Goal: Transaction & Acquisition: Purchase product/service

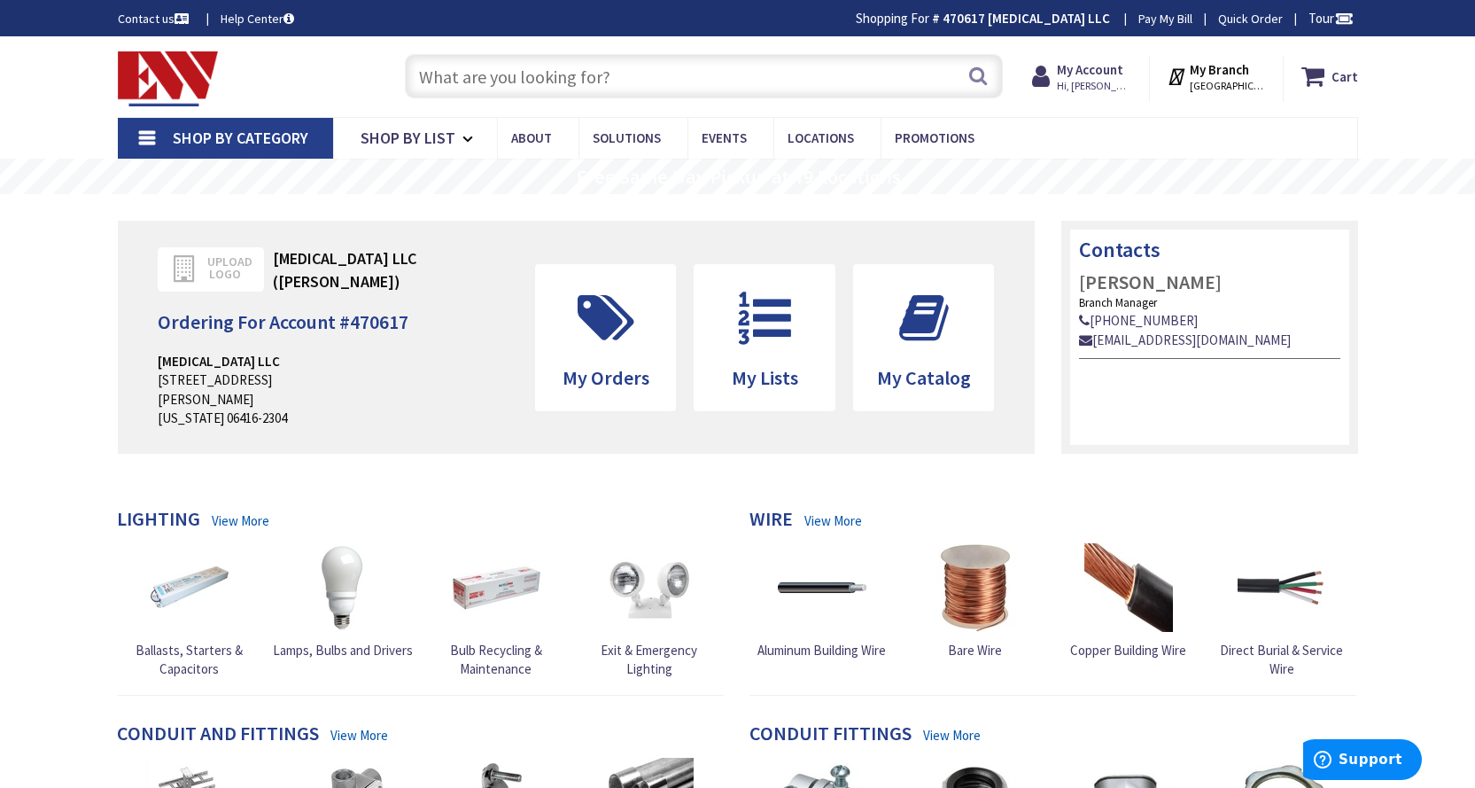
click at [726, 82] on input "text" at bounding box center [704, 76] width 598 height 44
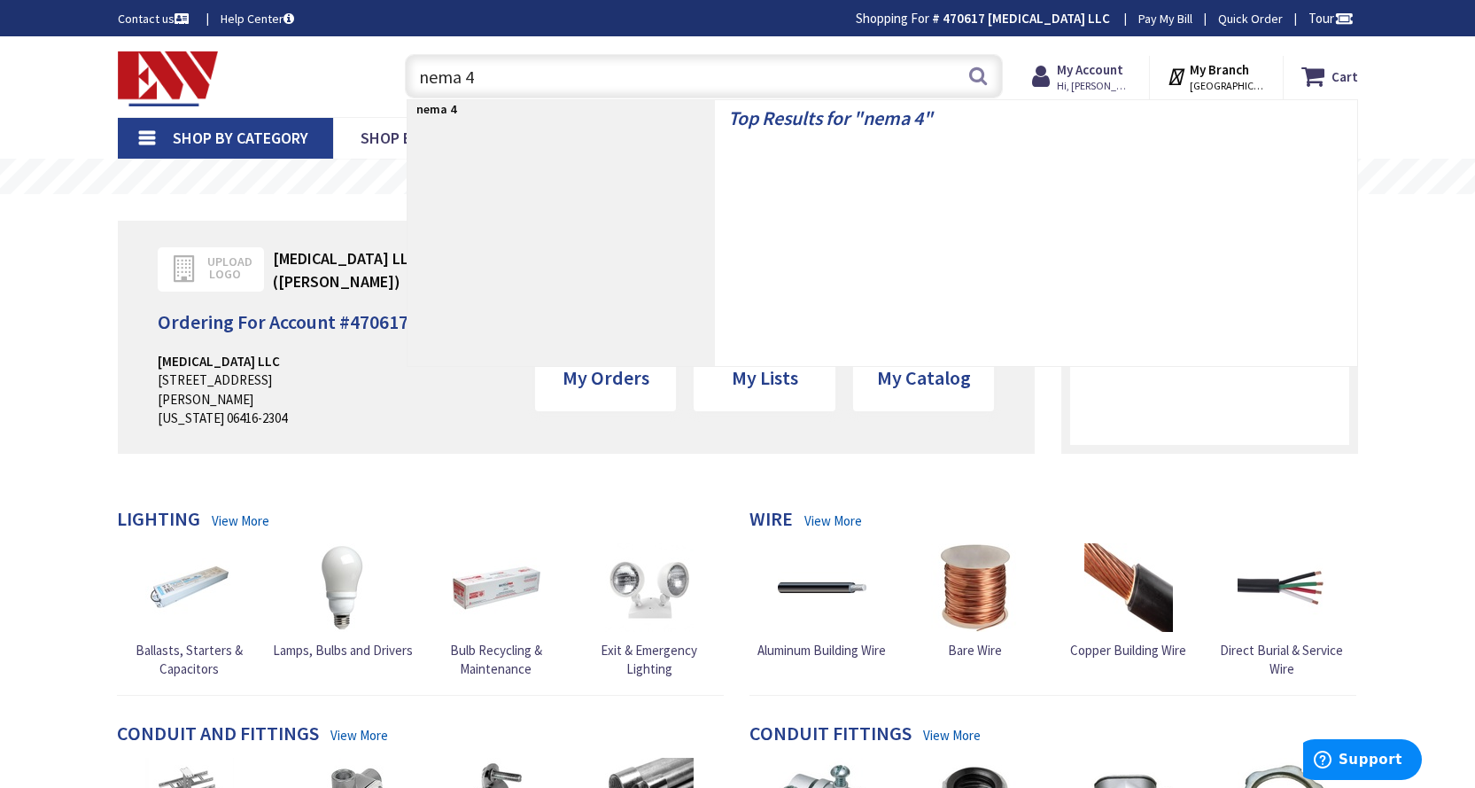
type input "nema 4x"
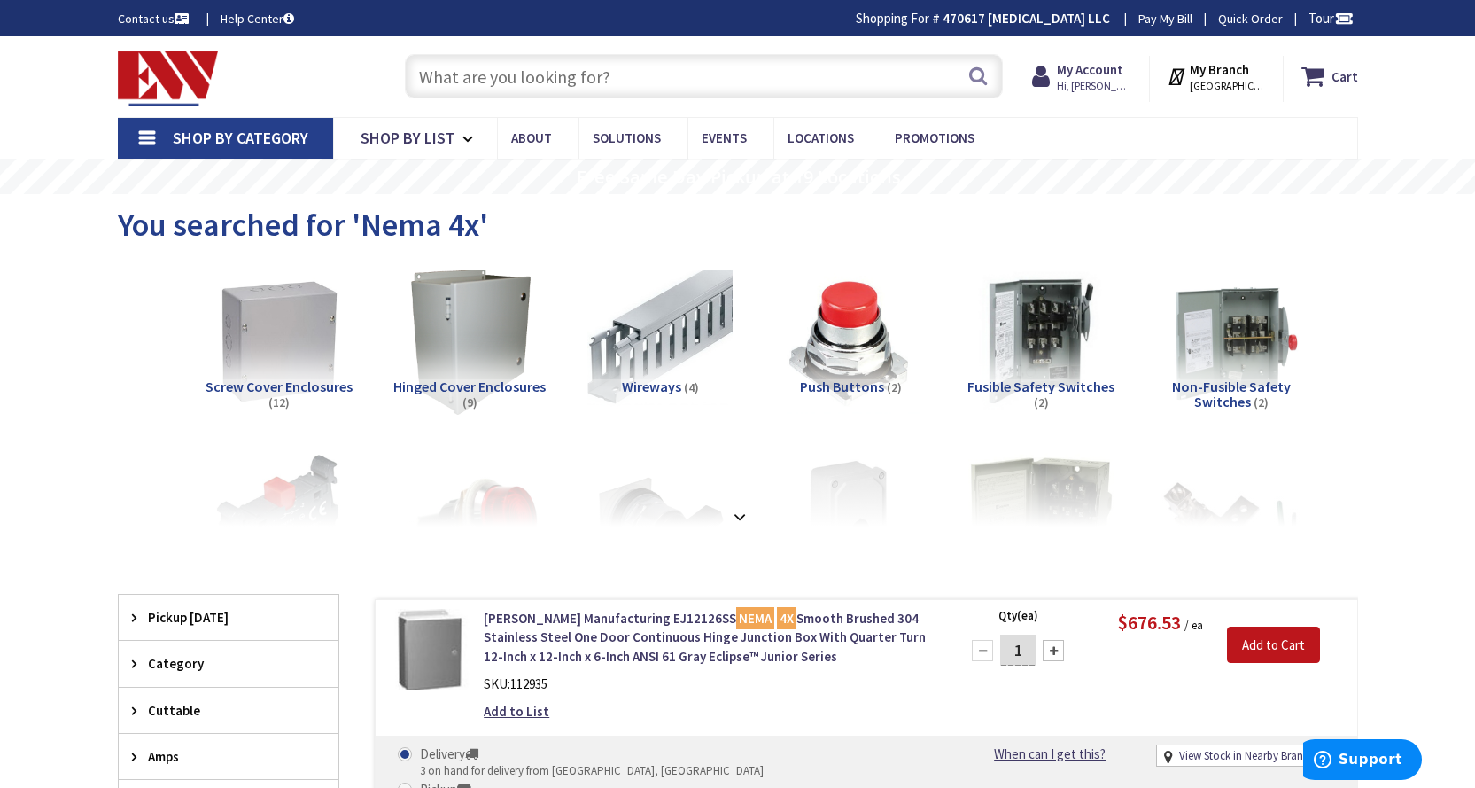
click at [528, 75] on input "text" at bounding box center [704, 76] width 598 height 44
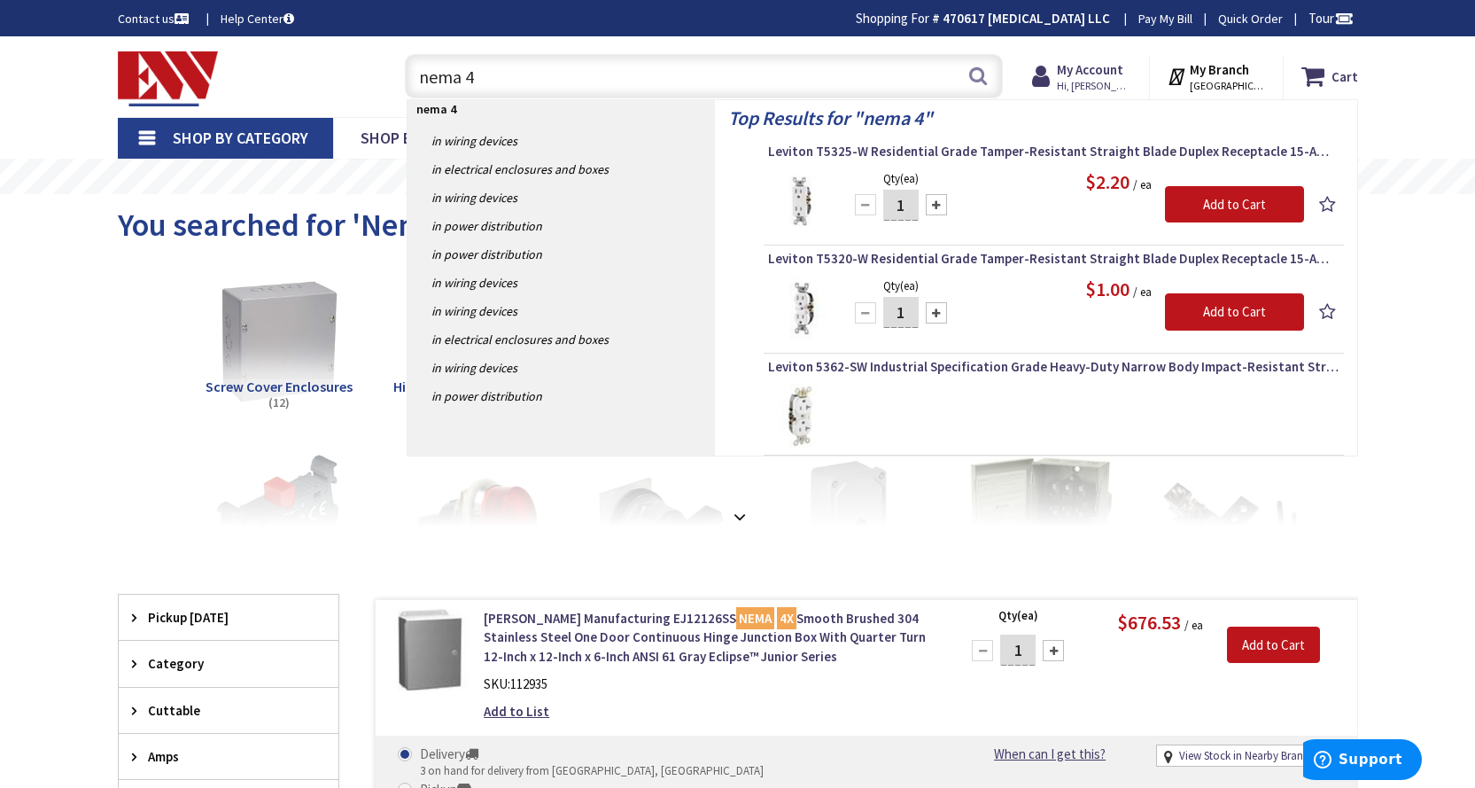
type input "nema 4 x"
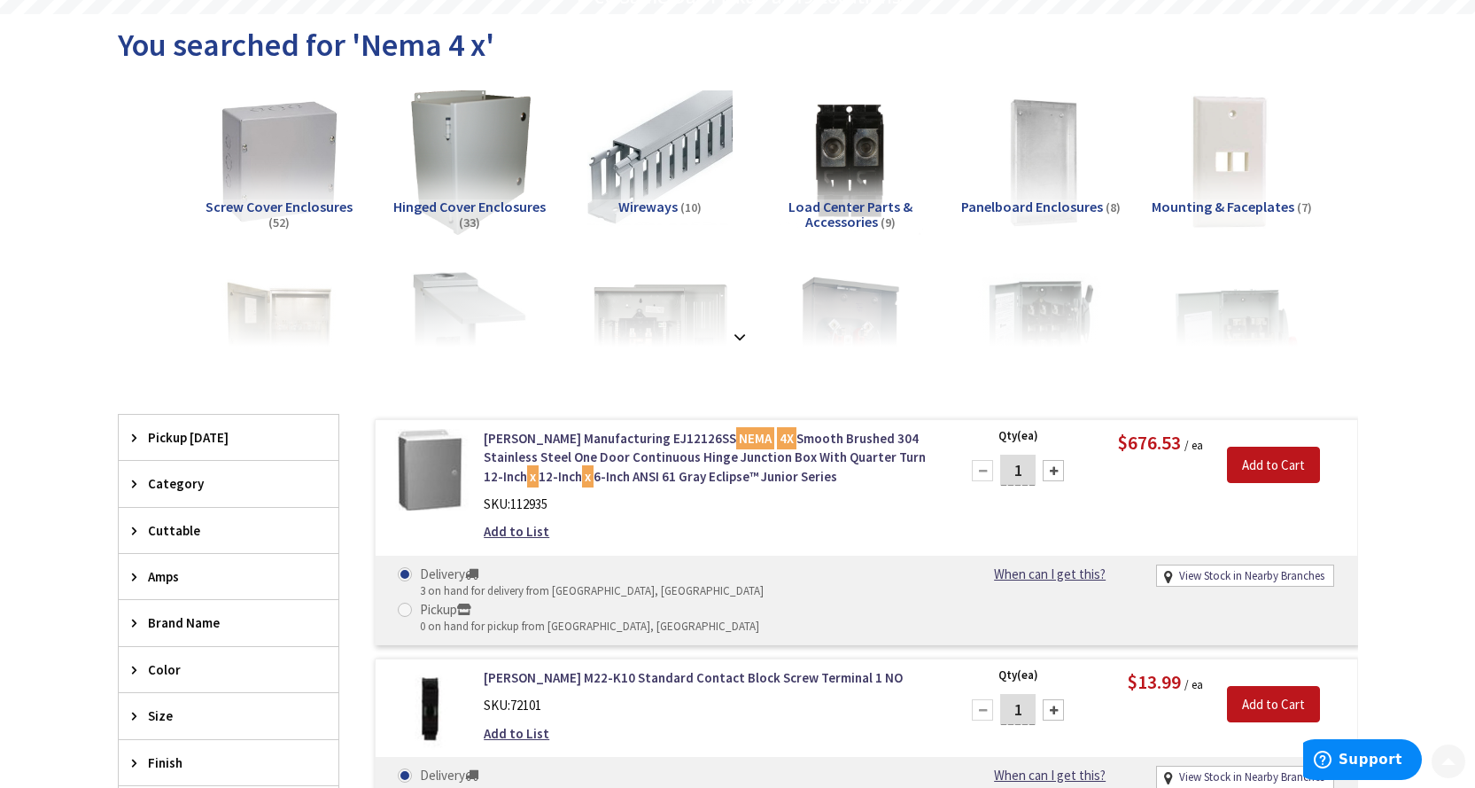
scroll to position [266, 0]
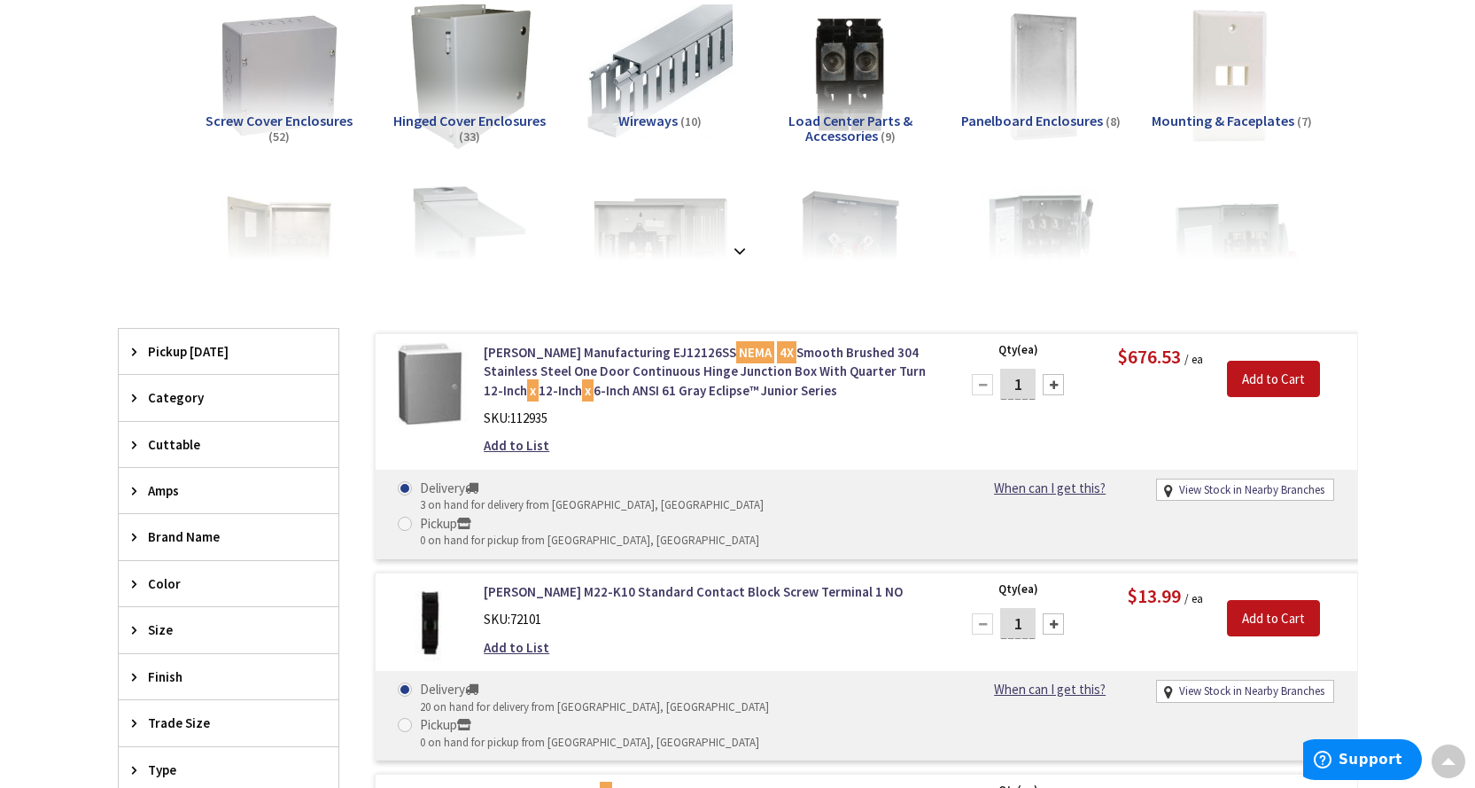
click at [136, 129] on div "View Subcategories Screw Cover Enclosures (52) Hinged Cover Enclosures (33) Wir…" at bounding box center [738, 128] width 1240 height 266
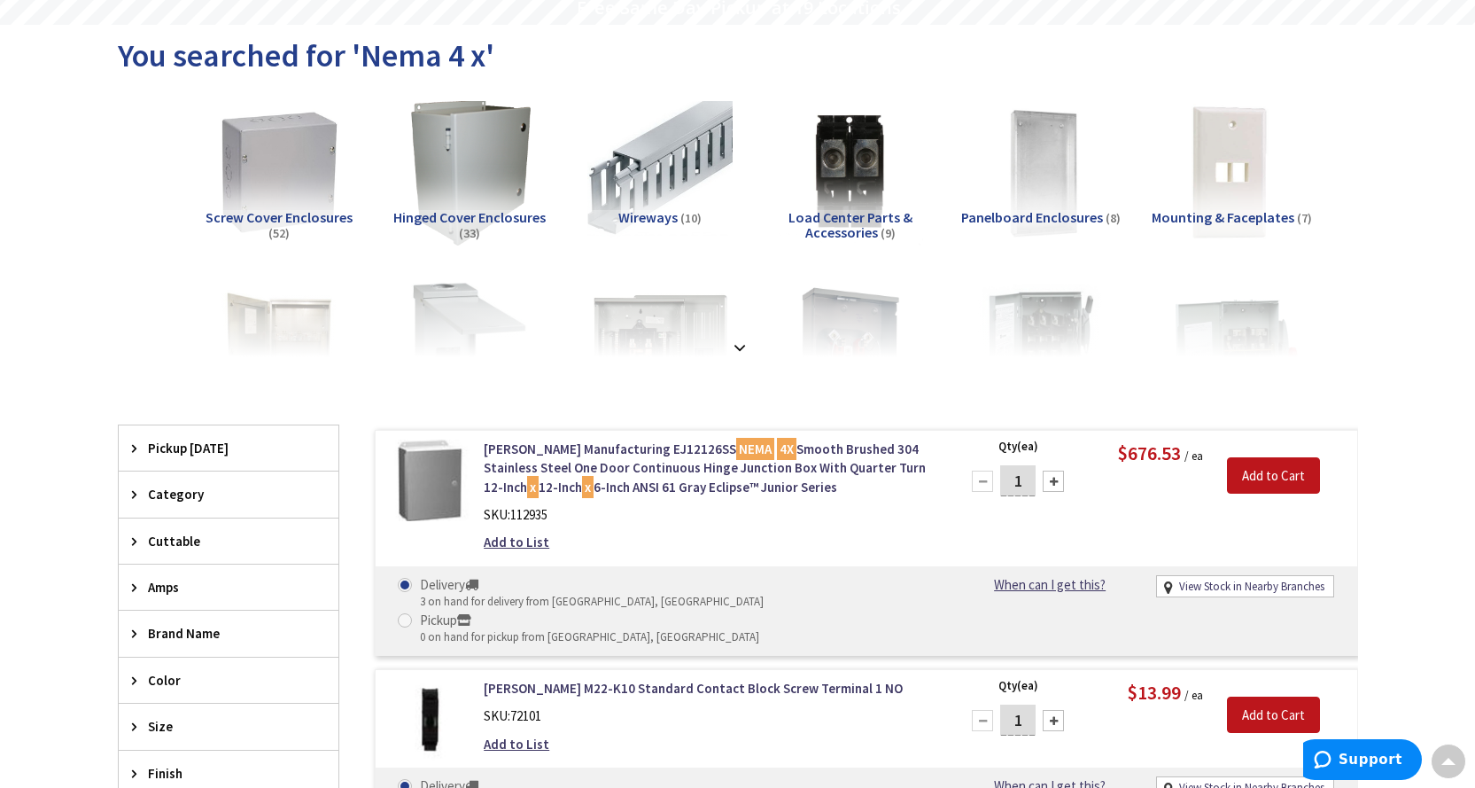
scroll to position [0, 0]
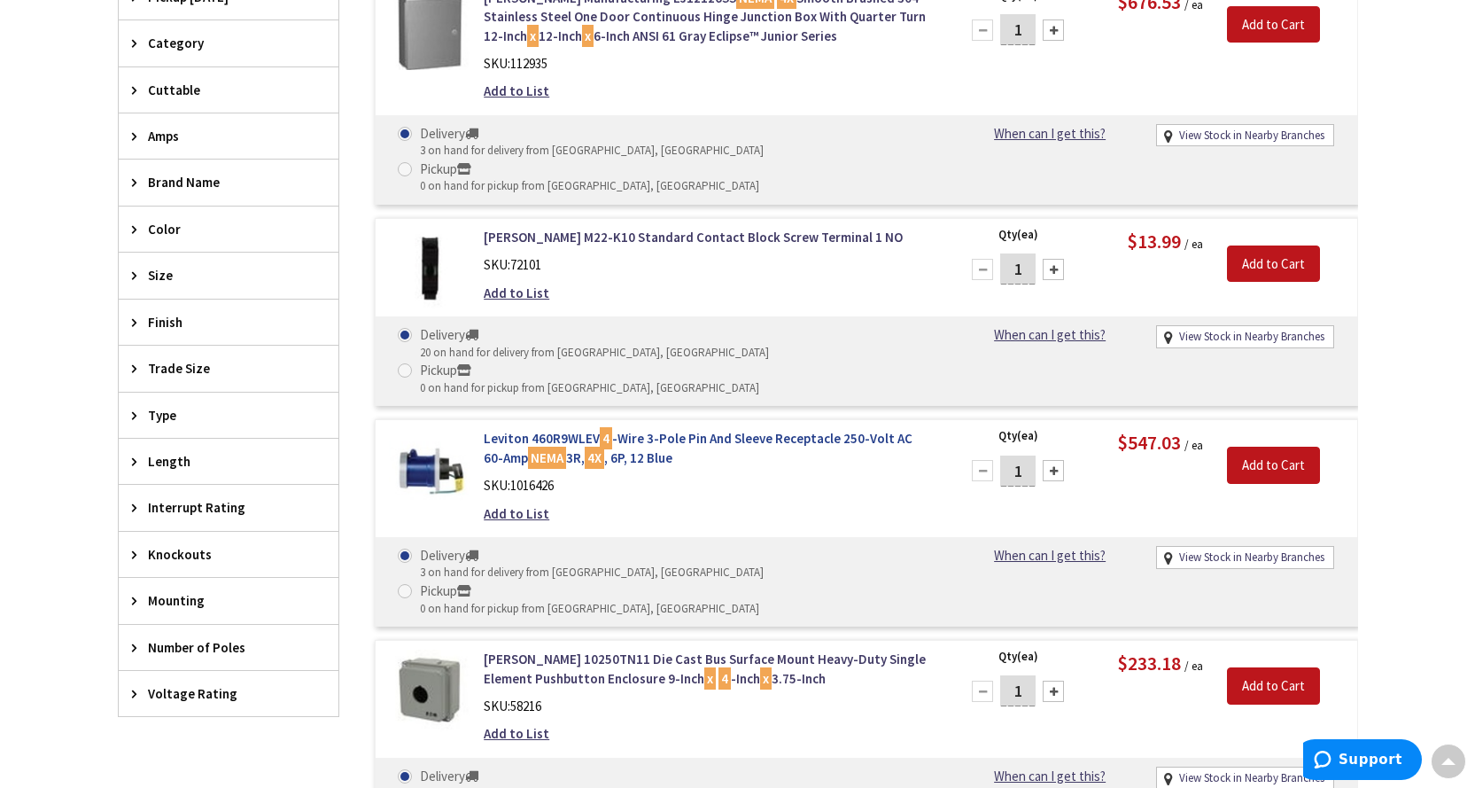
scroll to position [975, 0]
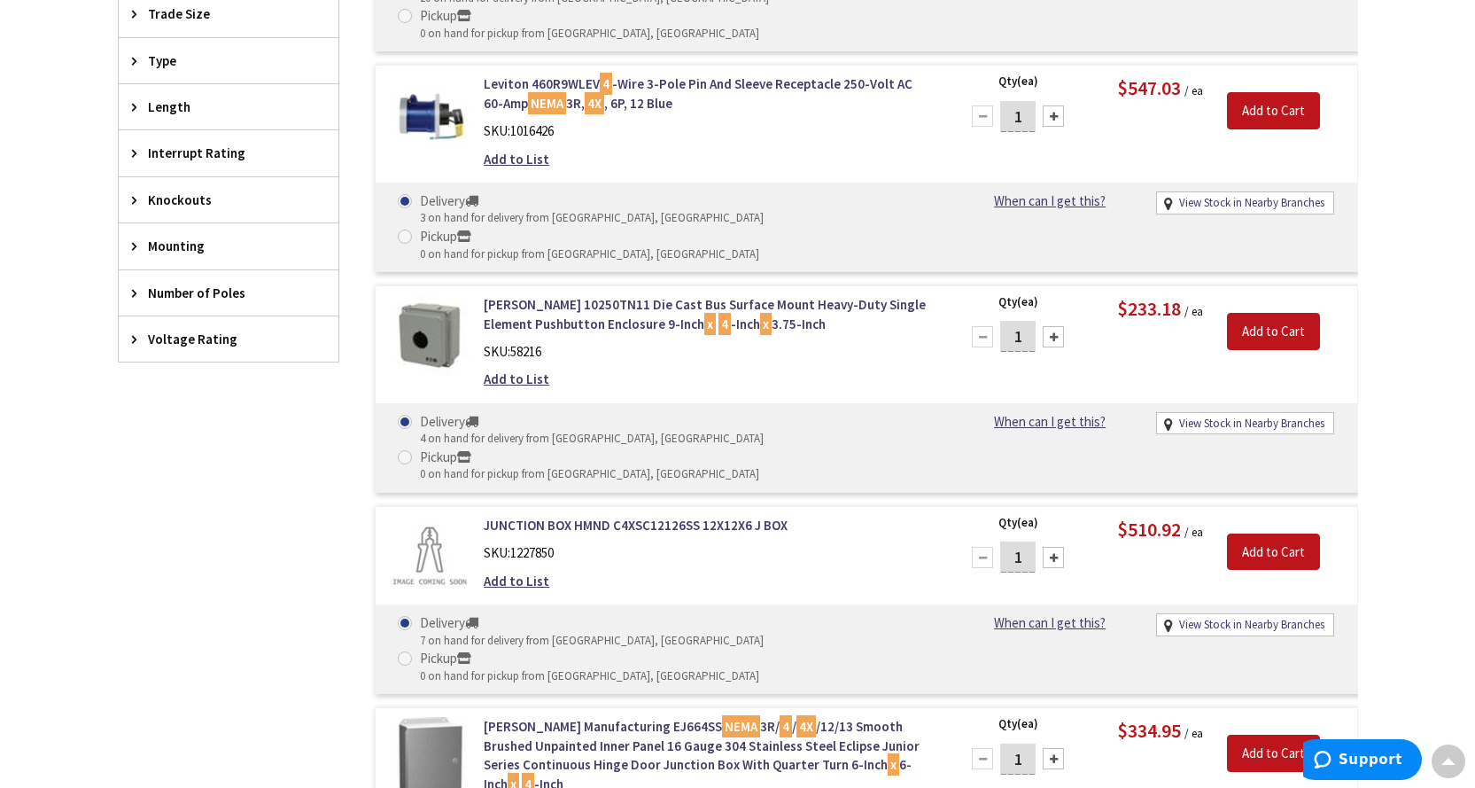
drag, startPoint x: 271, startPoint y: 478, endPoint x: 772, endPoint y: 422, distance: 503.7
click at [773, 516] on div "JUNCTION BOX HMND C4XSC12126SS 12X12X6 J BOX SKU: 1227850 Add to List" at bounding box center [709, 557] width 478 height 83
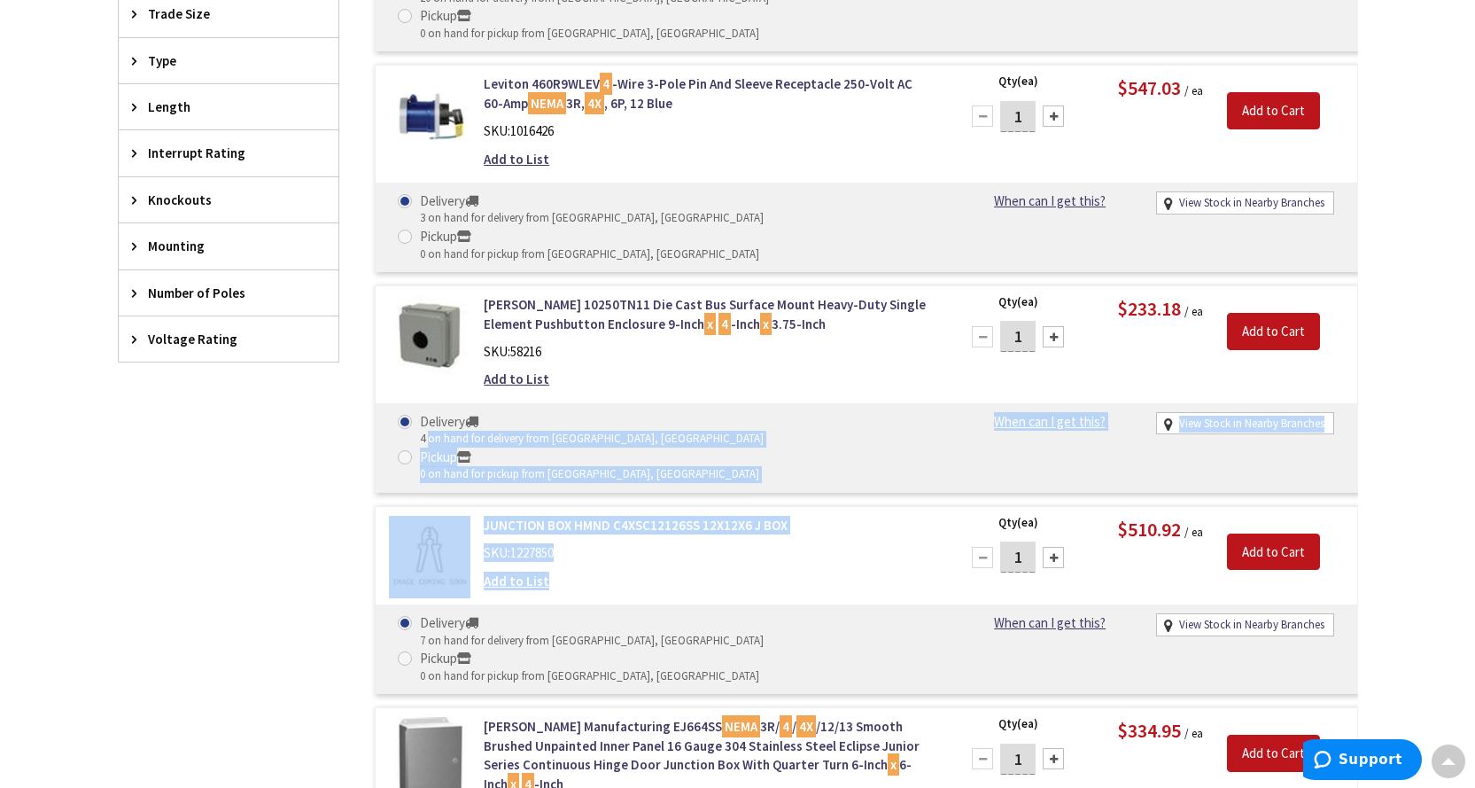
drag, startPoint x: 774, startPoint y: 424, endPoint x: 431, endPoint y: 335, distance: 355.2
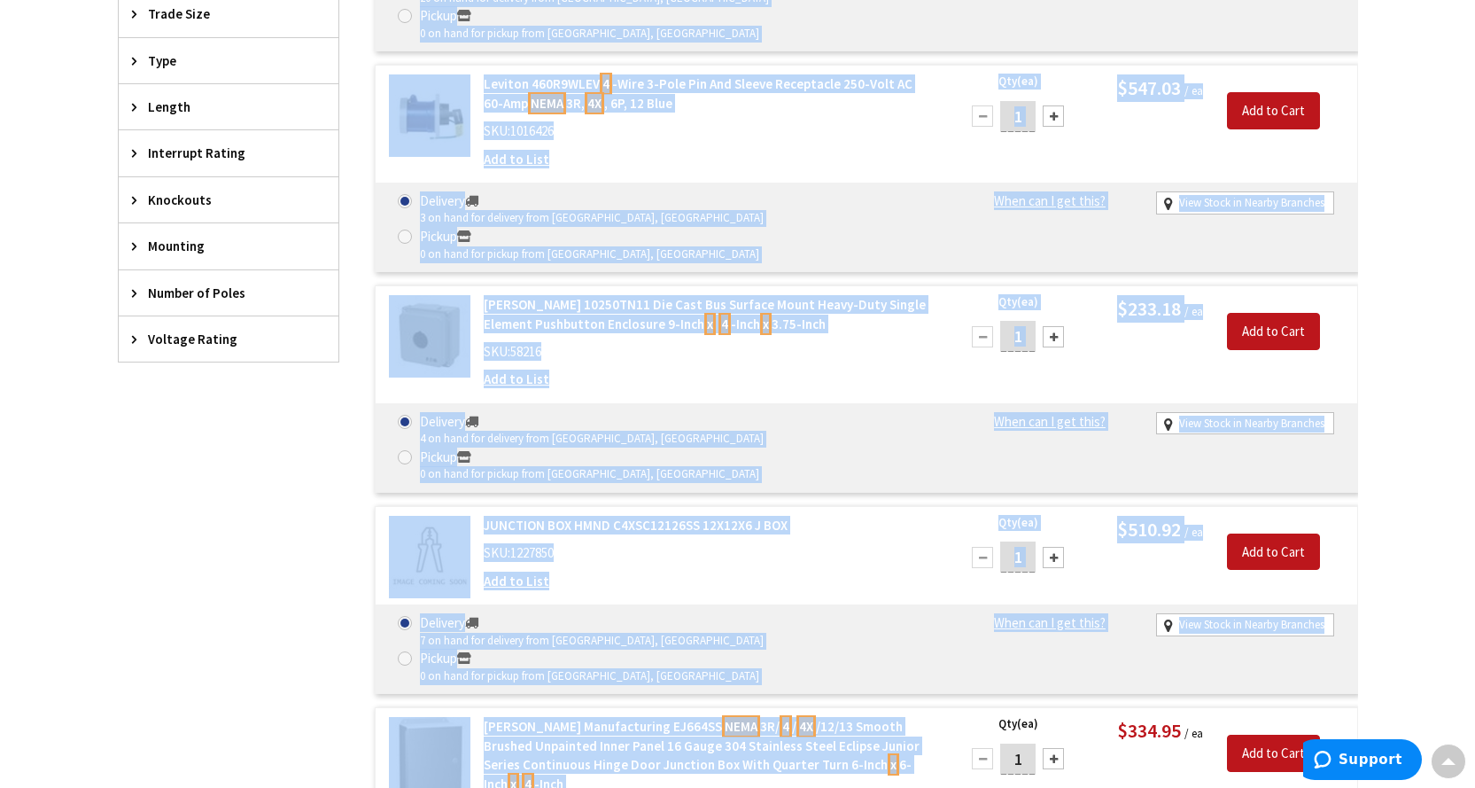
drag, startPoint x: 362, startPoint y: 139, endPoint x: 826, endPoint y: 658, distance: 695.9
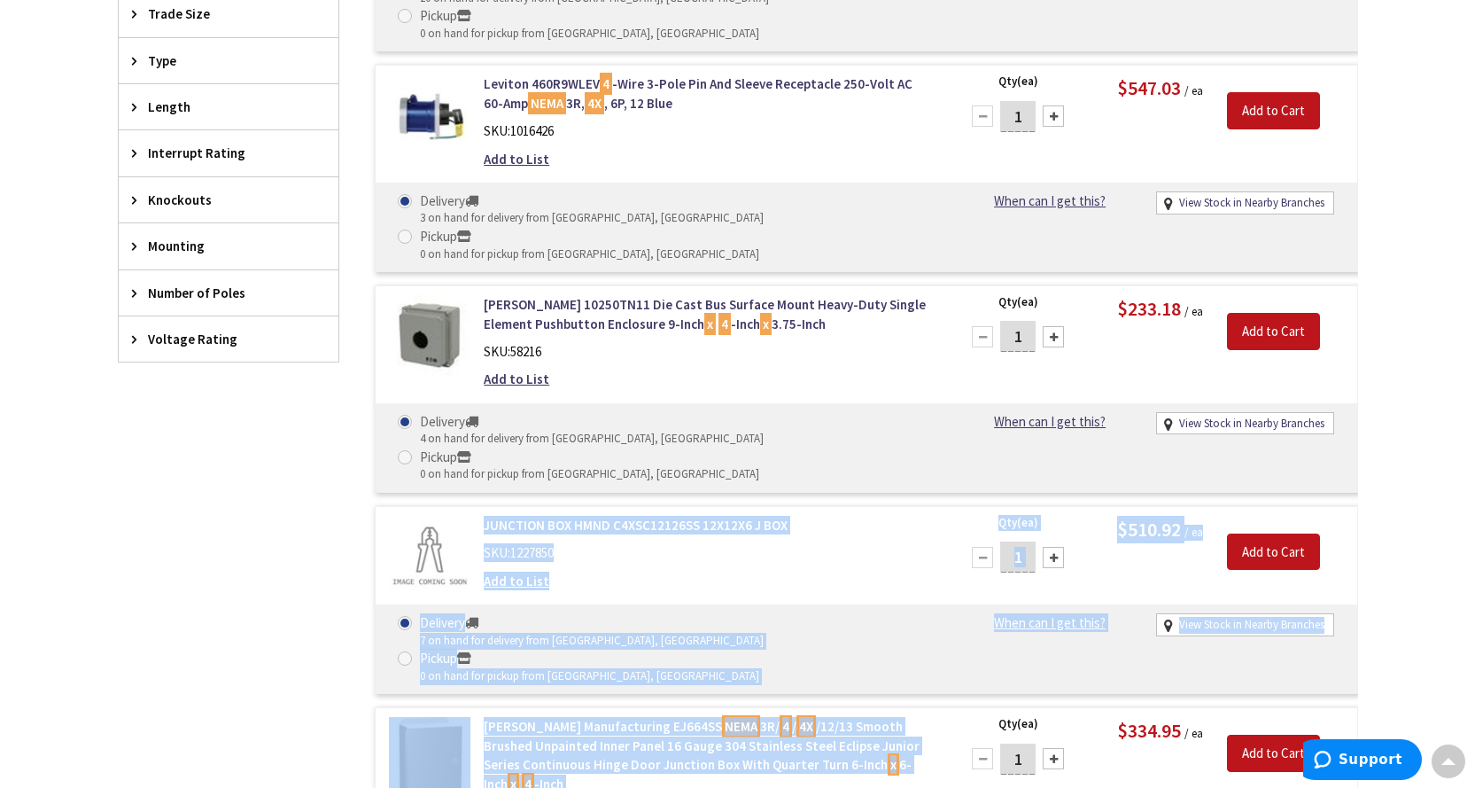
drag, startPoint x: 826, startPoint y: 658, endPoint x: 433, endPoint y: 447, distance: 446.0
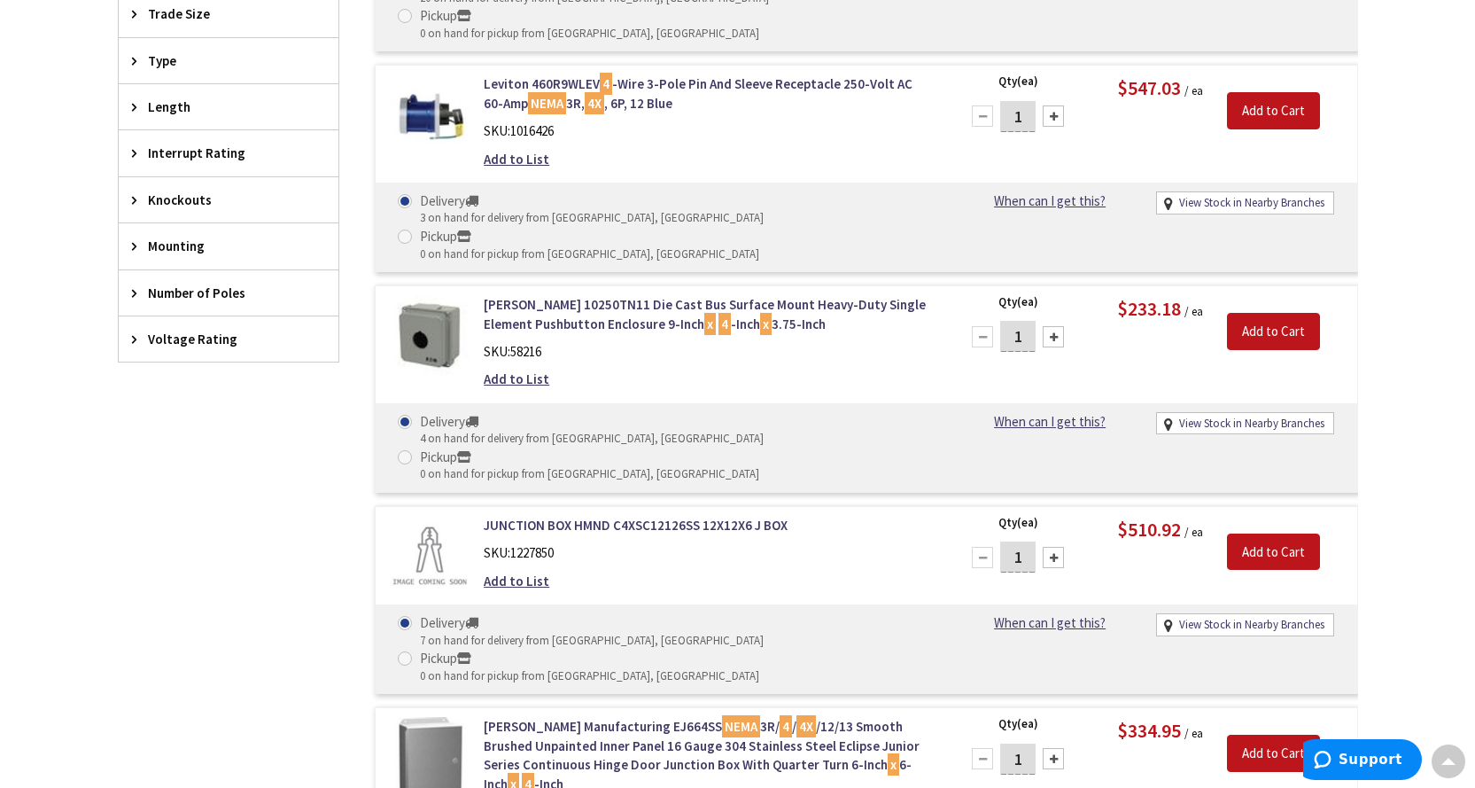
drag, startPoint x: 156, startPoint y: 514, endPoint x: 781, endPoint y: 486, distance: 625.2
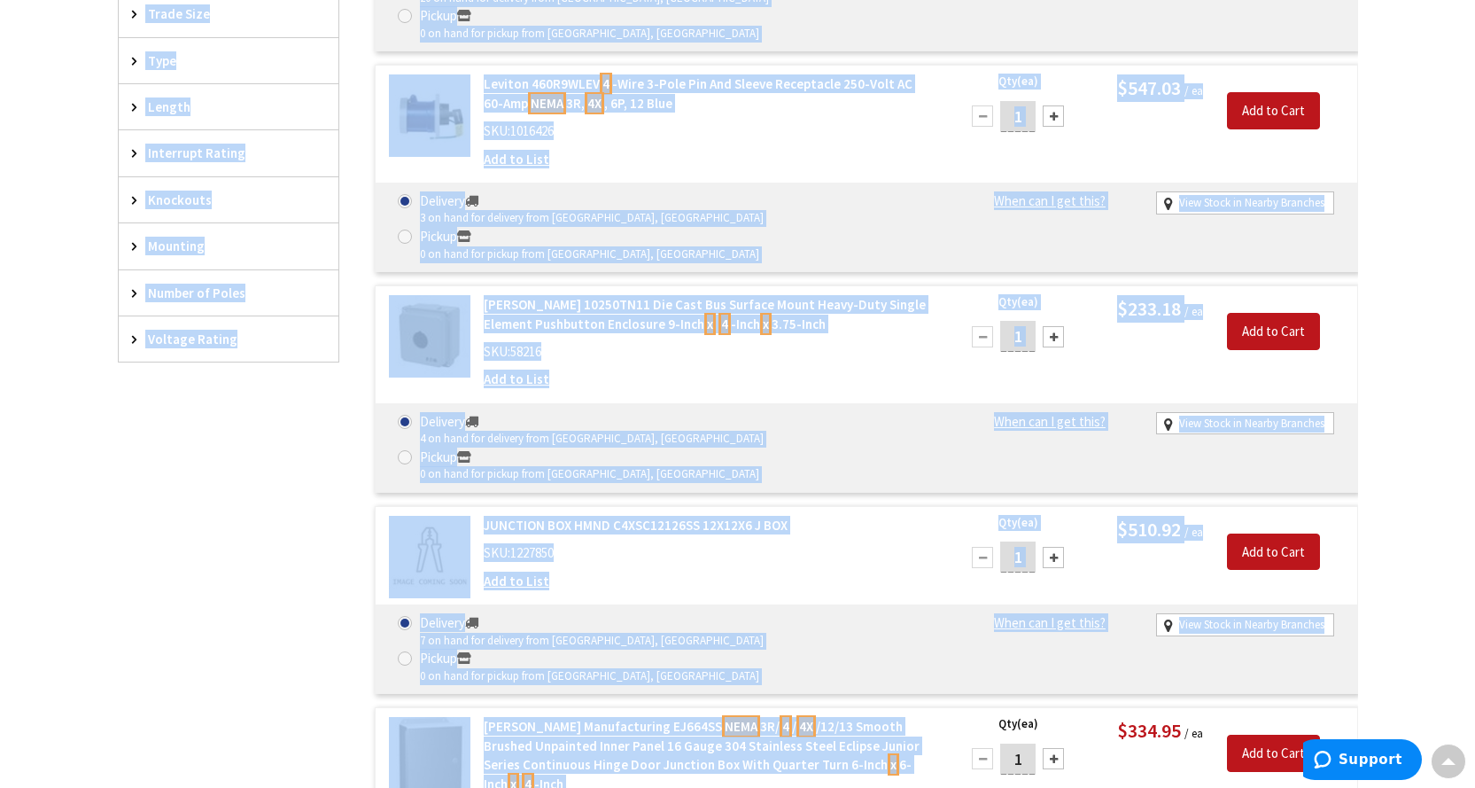
drag, startPoint x: 813, startPoint y: 643, endPoint x: 46, endPoint y: 498, distance: 780.9
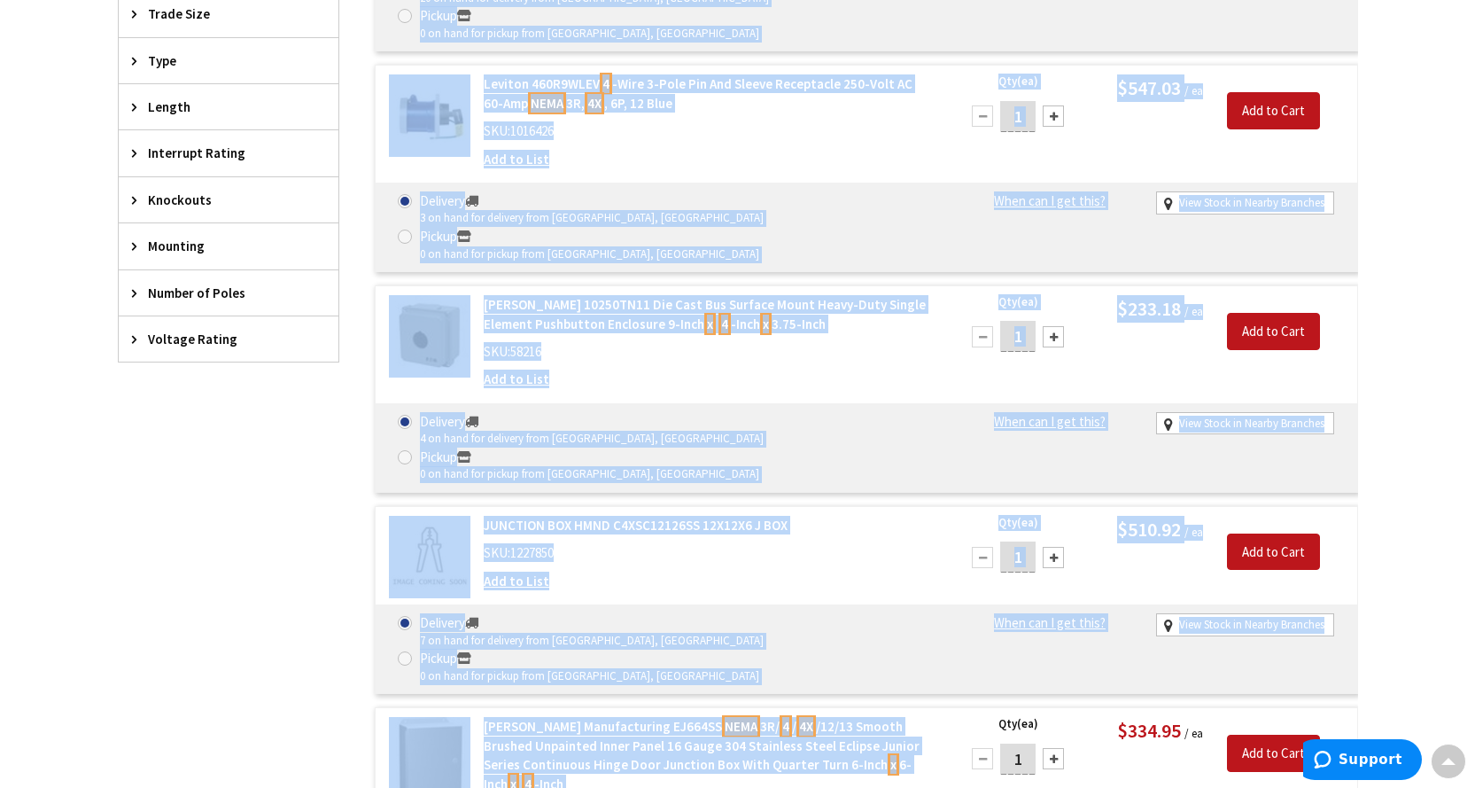
drag, startPoint x: 213, startPoint y: 575, endPoint x: 759, endPoint y: 643, distance: 550.9
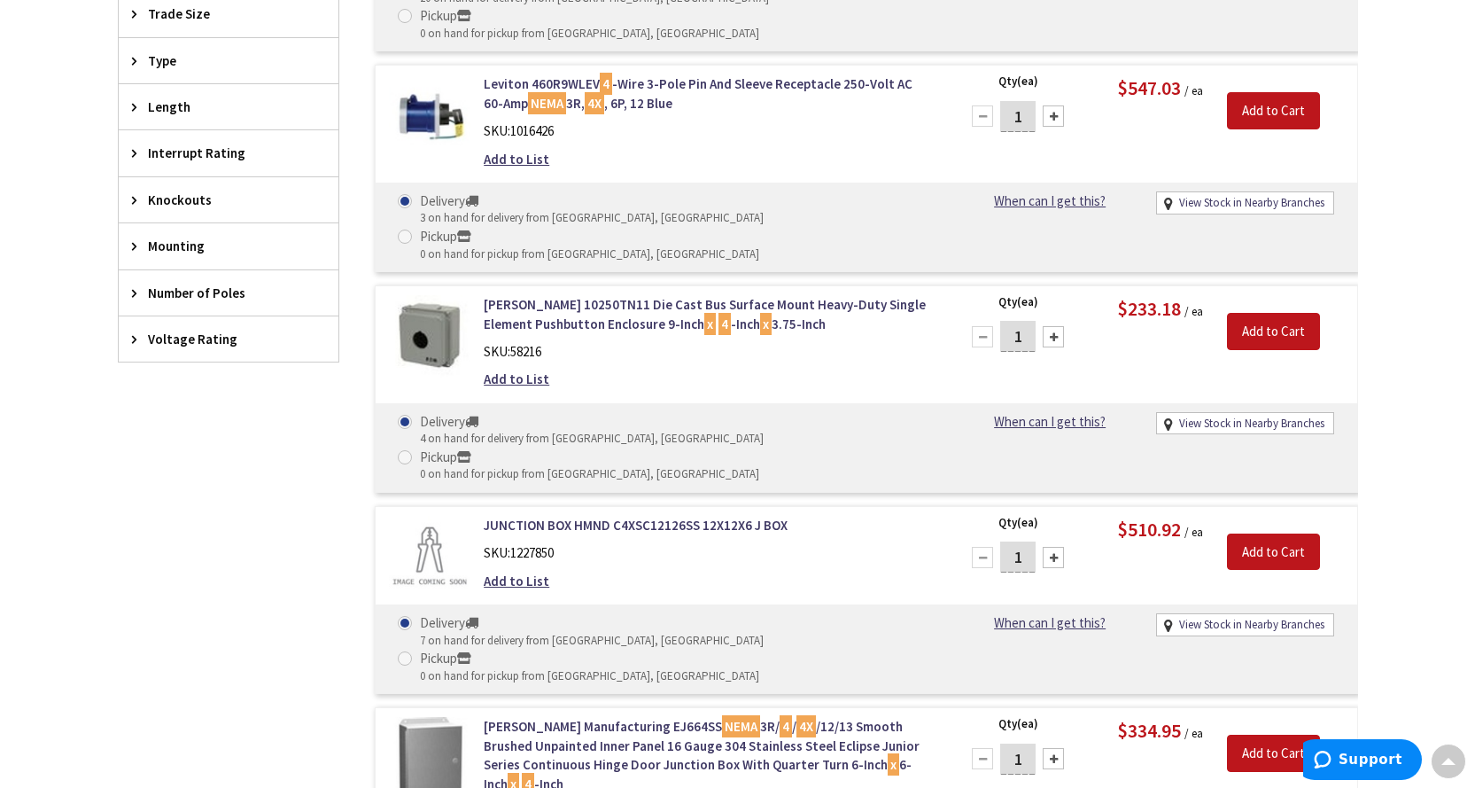
drag, startPoint x: 724, startPoint y: 663, endPoint x: 307, endPoint y: 107, distance: 694.8
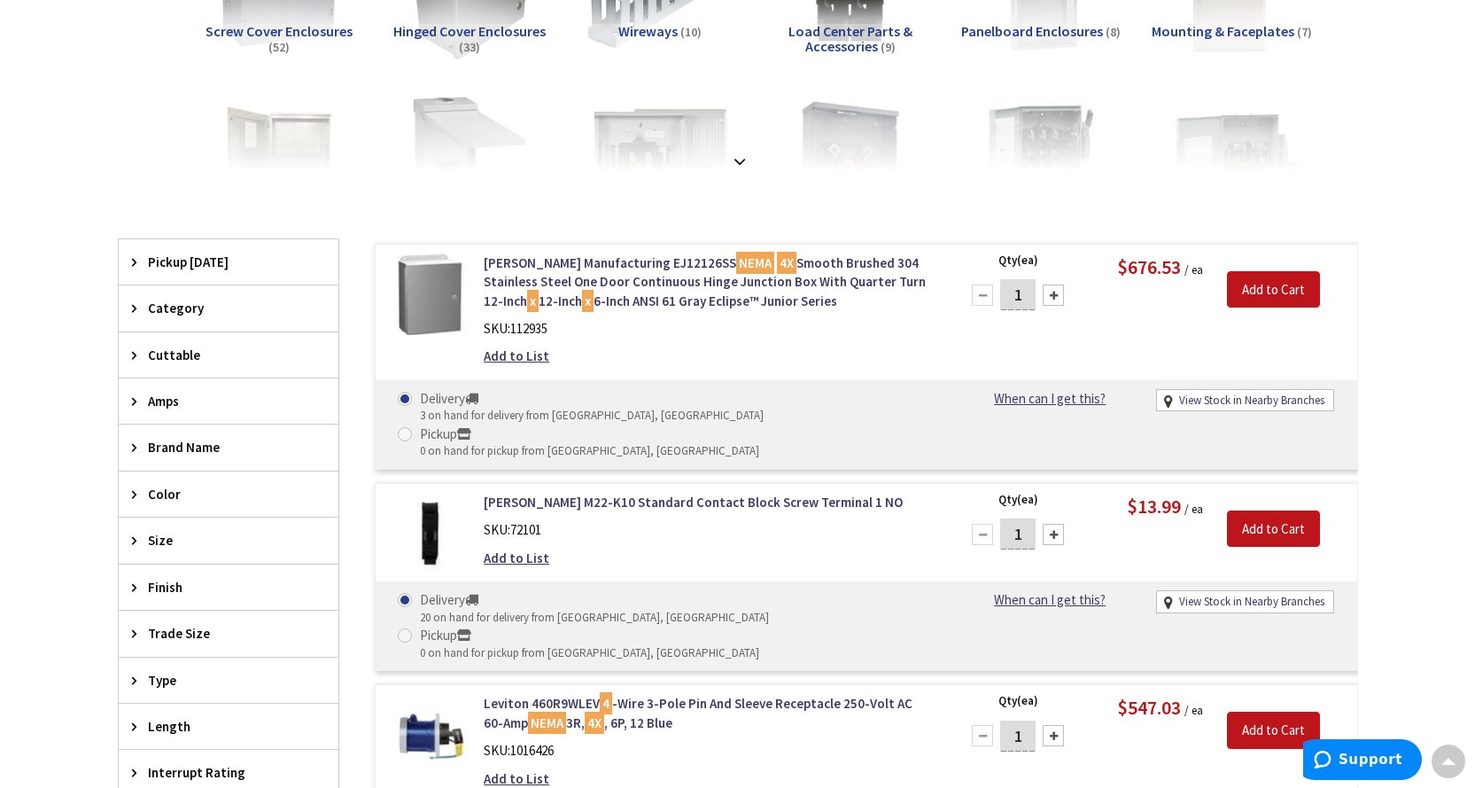
scroll to position [354, 0]
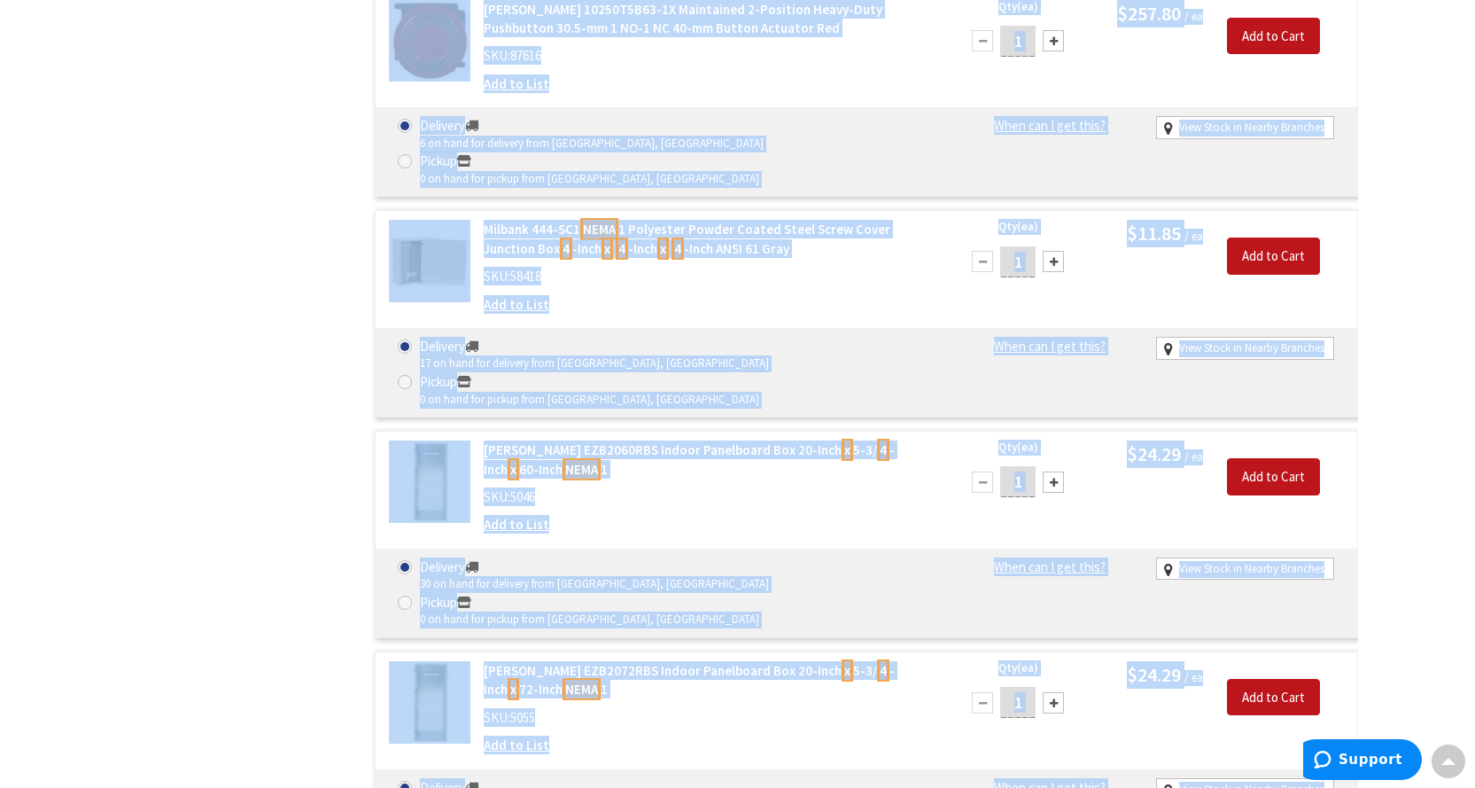
drag, startPoint x: 108, startPoint y: 154, endPoint x: 1277, endPoint y: 728, distance: 1302.0
click at [1277, 728] on main "You searched for 'Nema 4 x' View Subcategories Screw Cover Enclosures (52) Hing…" at bounding box center [738, 284] width 1329 height 4962
click at [284, 439] on div "Filters 174 items Pickup Today Middletown (0 mi) (8) Middletown (4.72 mi) (81) …" at bounding box center [228, 463] width 221 height 4522
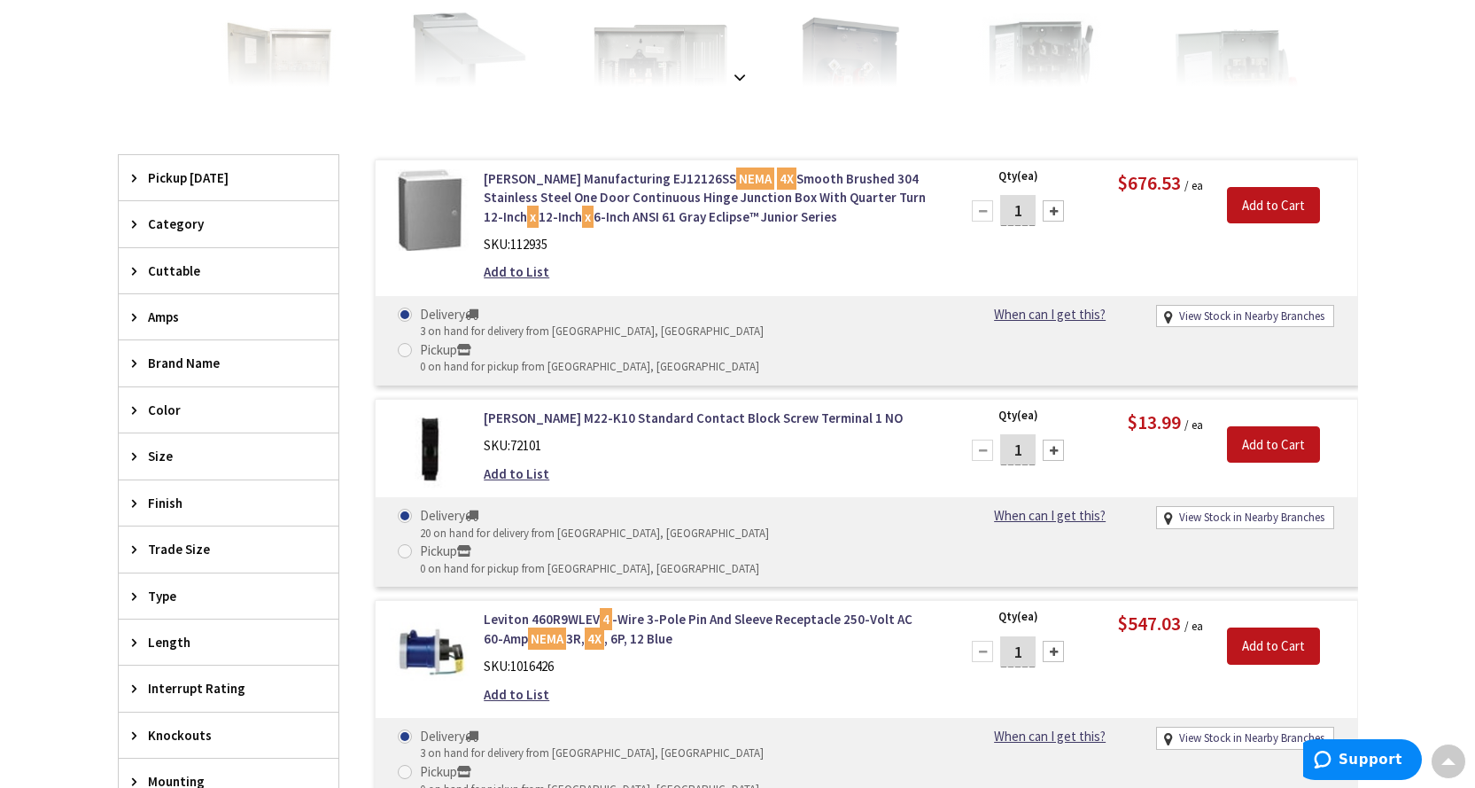
scroll to position [532, 0]
